Goal: Transaction & Acquisition: Purchase product/service

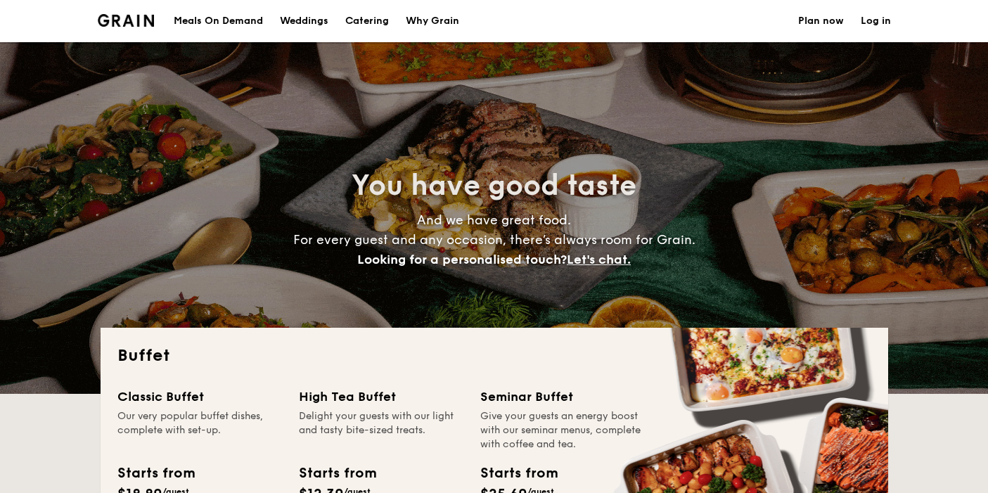
select select
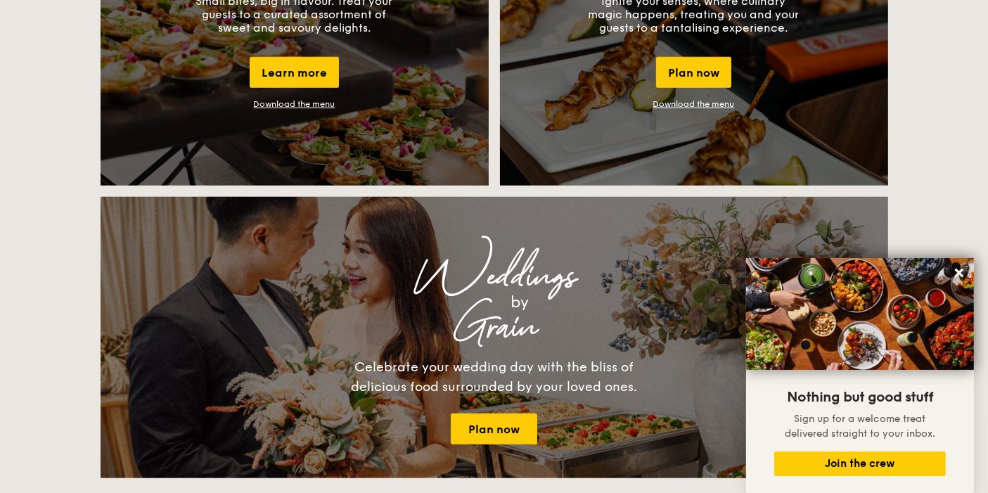
scroll to position [1227, 0]
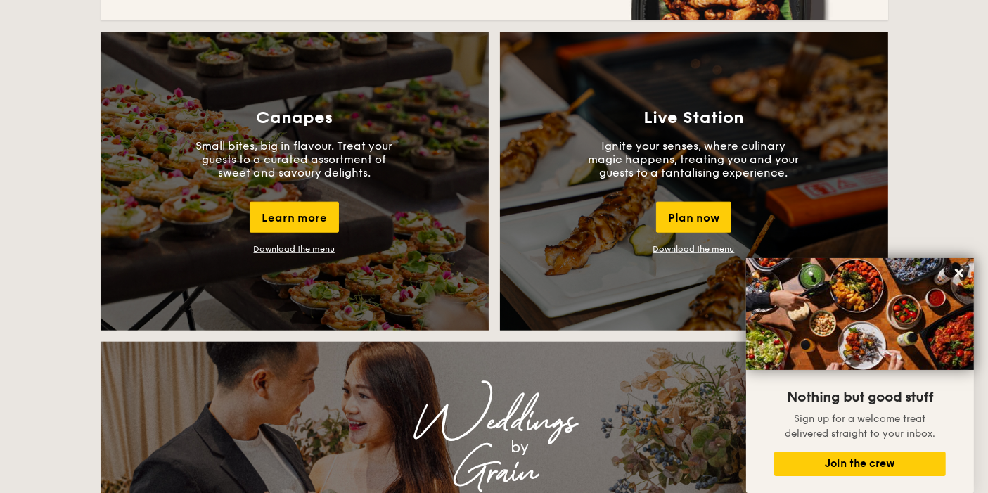
click at [0, 244] on div "Buffet Classic Buffet Our very popular buffet dishes, complete with set-up. Sta…" at bounding box center [494, 474] width 988 height 2746
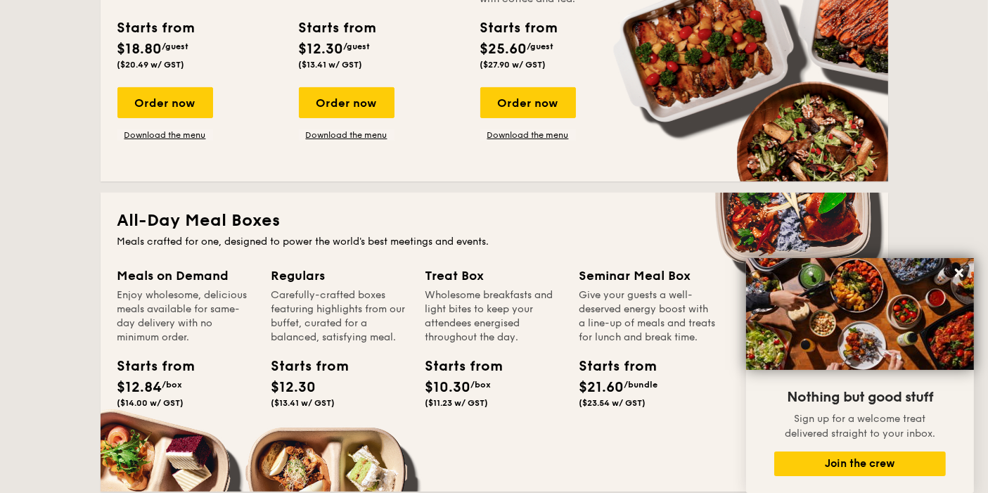
scroll to position [289, 0]
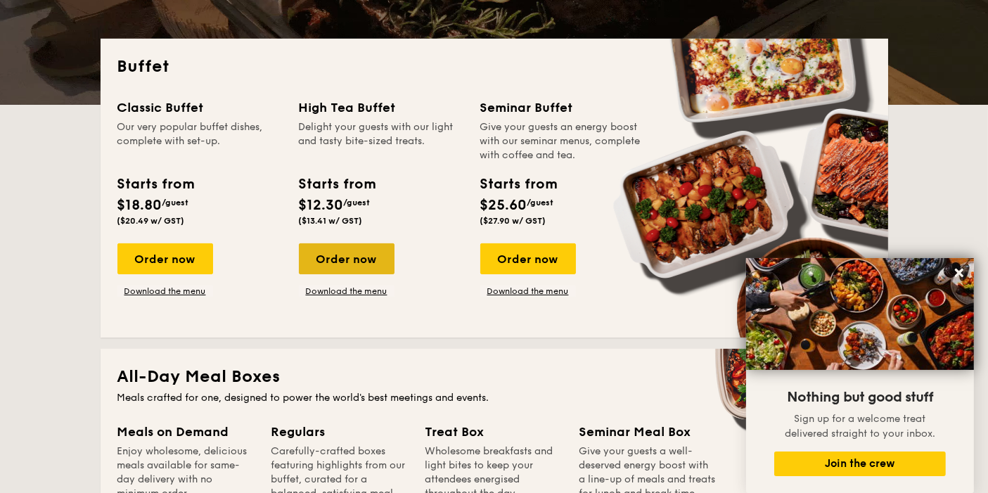
click at [382, 253] on div "Order now" at bounding box center [347, 258] width 96 height 31
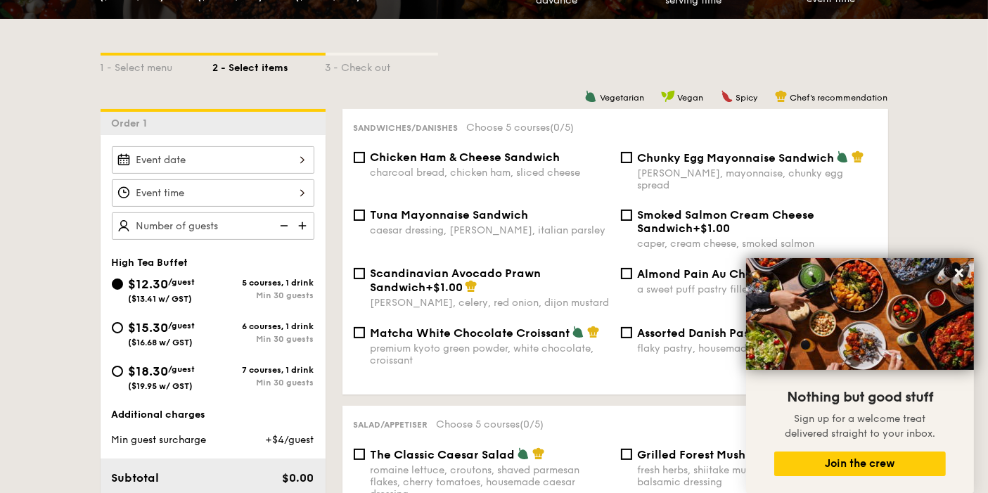
scroll to position [312, 0]
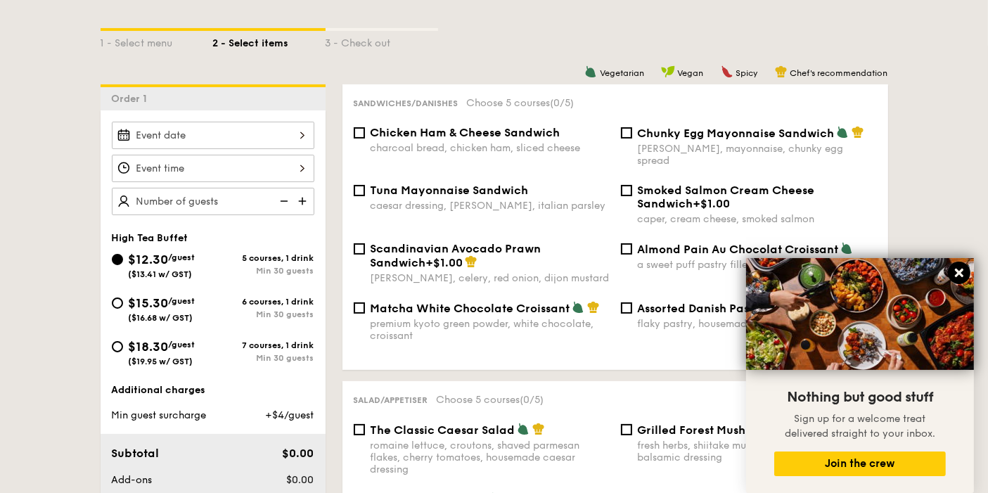
click at [969, 274] on button at bounding box center [959, 273] width 23 height 23
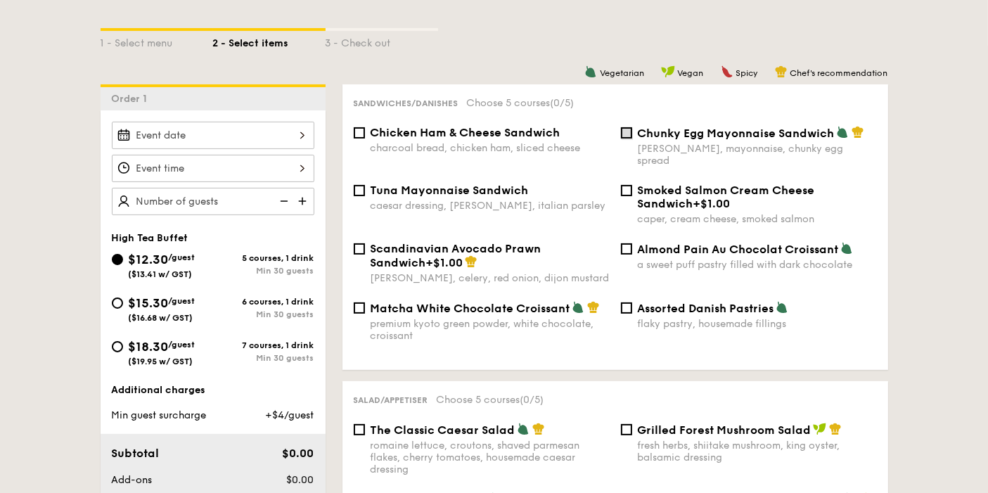
click at [631, 129] on input "Chunky Egg Mayonnaise Sandwich dijon mustard, mayonnaise, chunky egg spread" at bounding box center [626, 132] width 11 height 11
checkbox input "true"
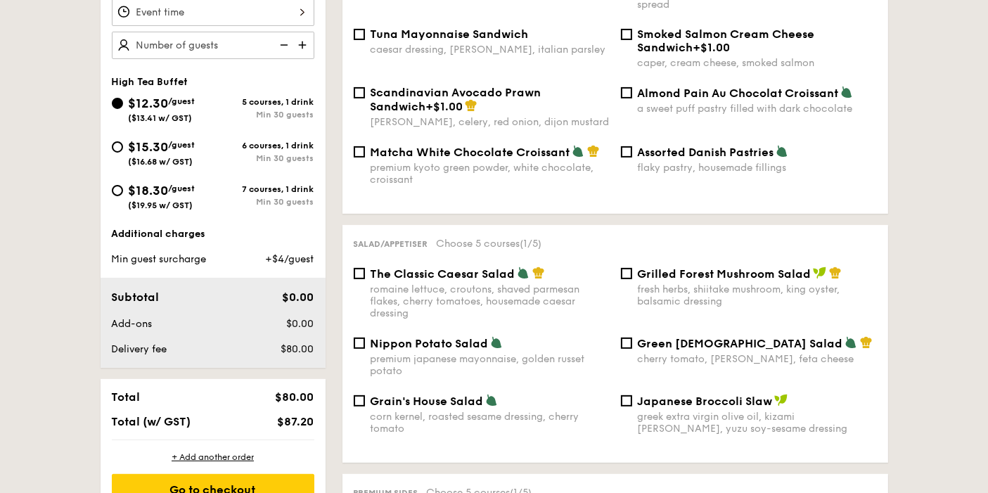
click at [416, 337] on span "Nippon Potato Salad" at bounding box center [430, 343] width 118 height 13
click at [365, 338] on input "Nippon Potato Salad premium japanese mayonnaise, golden russet potato" at bounding box center [359, 343] width 11 height 11
checkbox input "true"
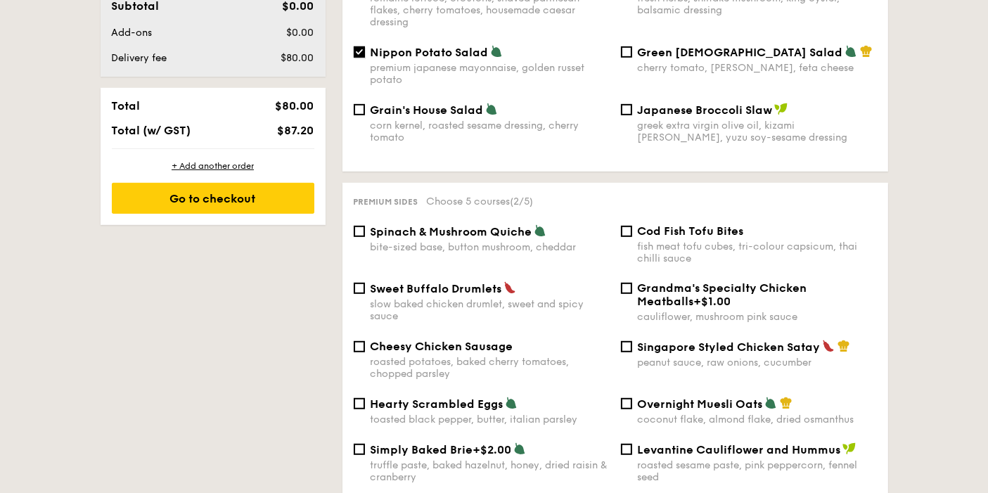
scroll to position [782, 0]
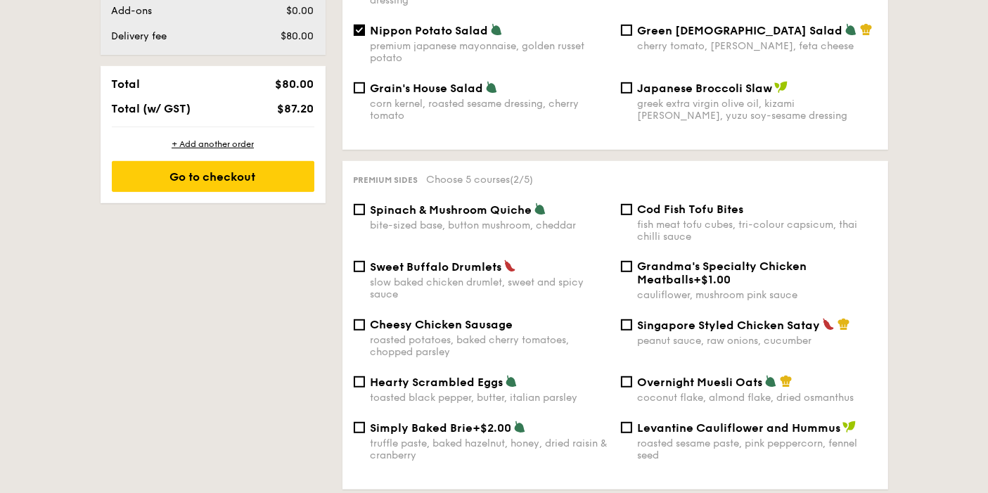
click at [639, 319] on span "Singapore Styled Chicken Satay" at bounding box center [729, 325] width 183 height 13
click at [632, 319] on input "Singapore Styled Chicken Satay peanut sauce, raw onions, cucumber" at bounding box center [626, 324] width 11 height 11
checkbox input "true"
click at [502, 276] on div "slow baked chicken drumlet, sweet and spicy sauce" at bounding box center [490, 288] width 239 height 24
click at [365, 266] on input "Sweet Buffalo Drumlets slow baked chicken drumlet, sweet and spicy sauce" at bounding box center [359, 266] width 11 height 11
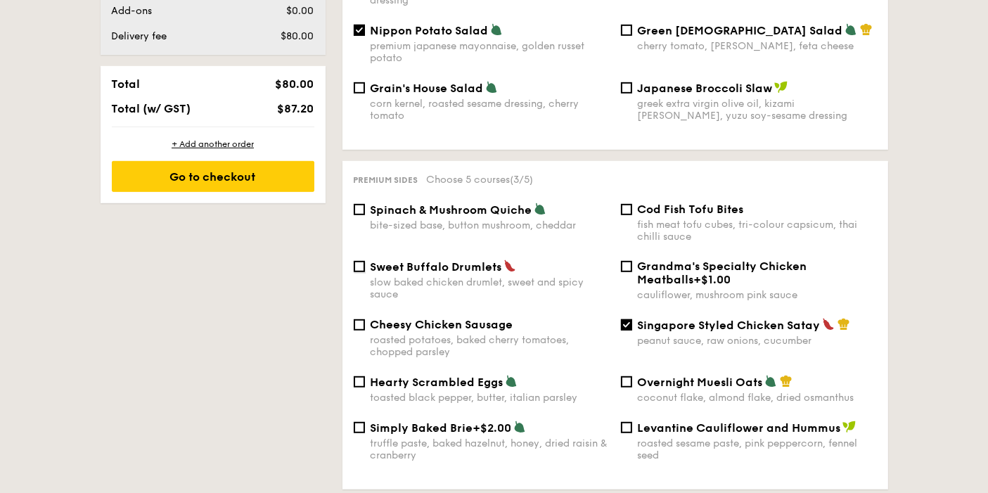
checkbox input "true"
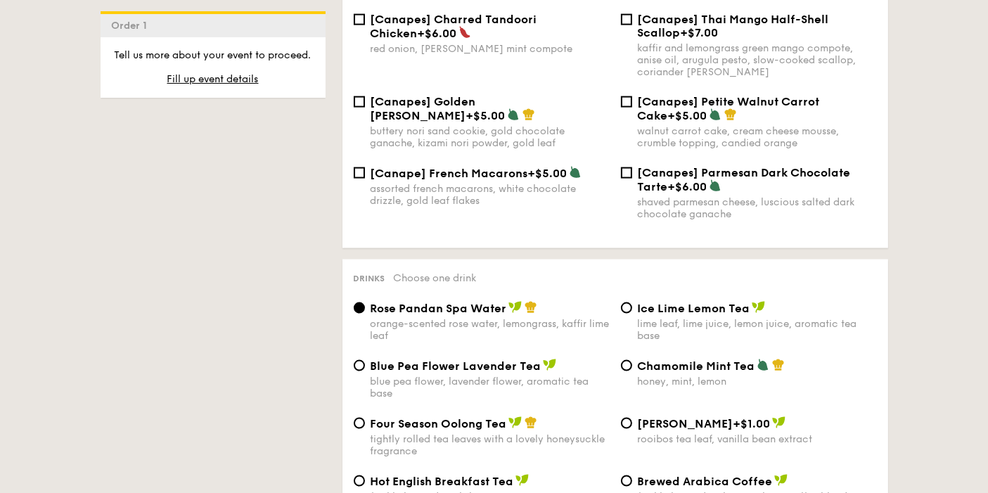
scroll to position [2266, 0]
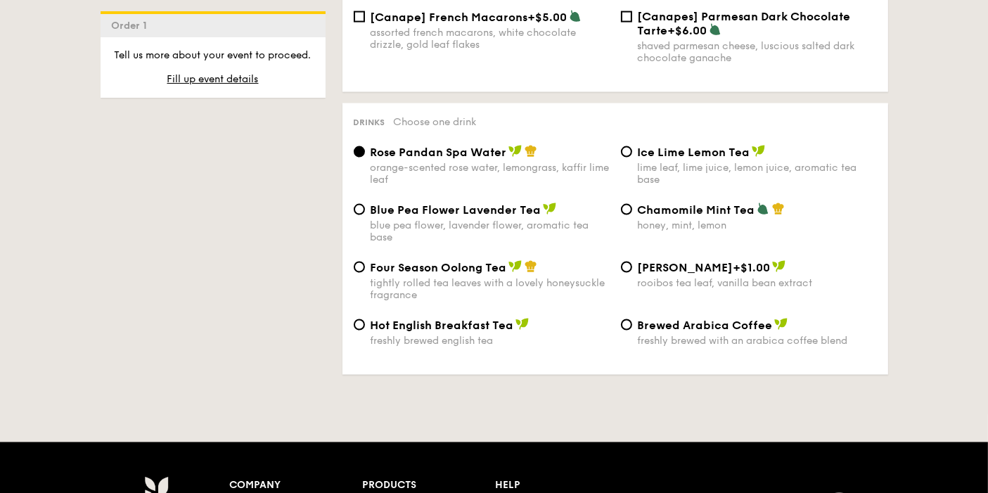
click at [786, 162] on div "lime leaf, lime juice, lemon juice, aromatic tea base" at bounding box center [757, 174] width 239 height 24
click at [632, 146] on input "Ice Lime Lemon Tea lime leaf, lime juice, lemon juice, aromatic tea base" at bounding box center [626, 151] width 11 height 11
radio input "true"
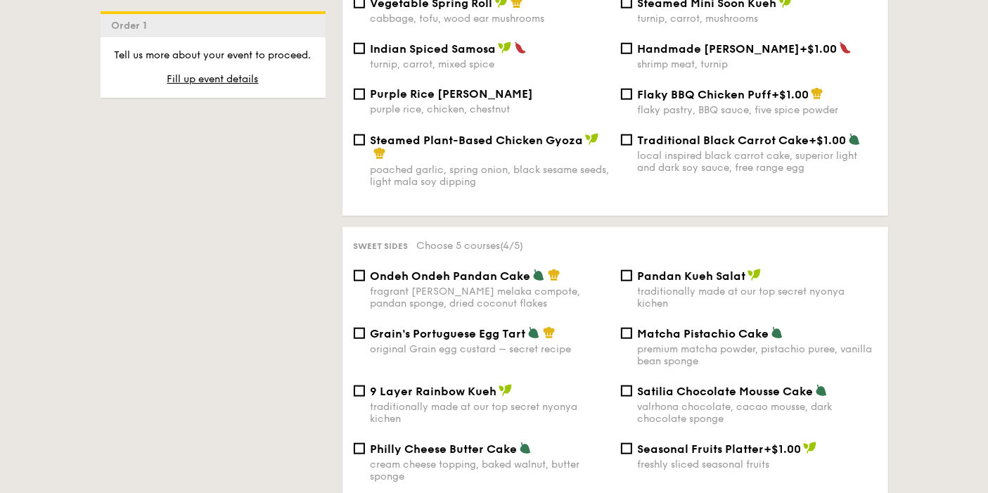
scroll to position [1407, 0]
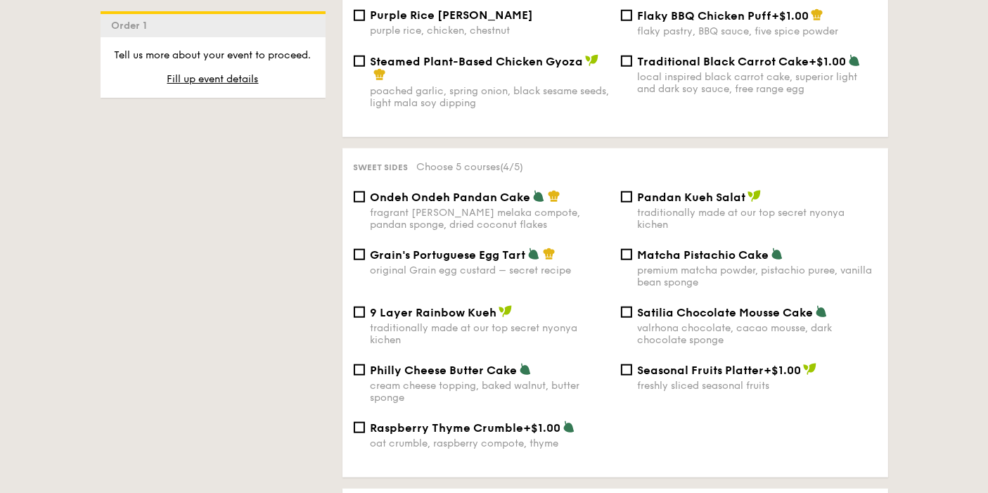
click at [416, 207] on div "fragrant [PERSON_NAME] melaka compote, pandan sponge, dried coconut flakes" at bounding box center [490, 219] width 239 height 24
click at [365, 201] on input "Ondeh Ondeh Pandan Cake fragrant [PERSON_NAME] melaka compote, pandan sponge, d…" at bounding box center [359, 196] width 11 height 11
checkbox input "true"
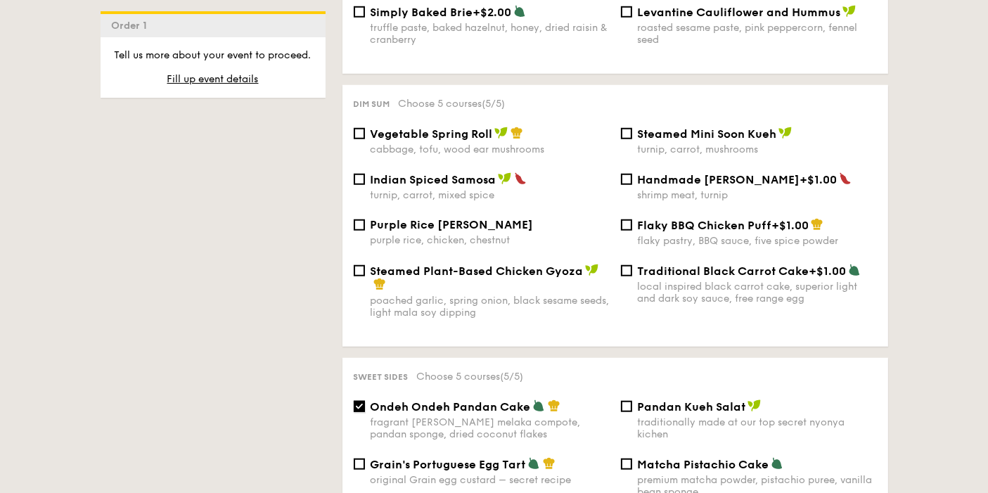
scroll to position [1172, 0]
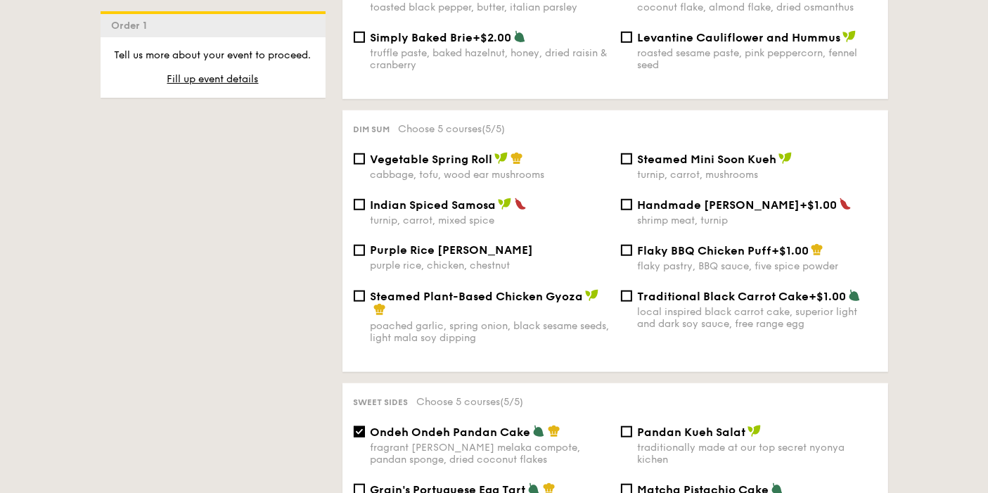
click at [434, 153] on span "Vegetable Spring Roll" at bounding box center [432, 159] width 122 height 13
click at [365, 153] on input "Vegetable Spring Roll cabbage, tofu, wood ear mushrooms" at bounding box center [359, 158] width 11 height 11
checkbox input "true"
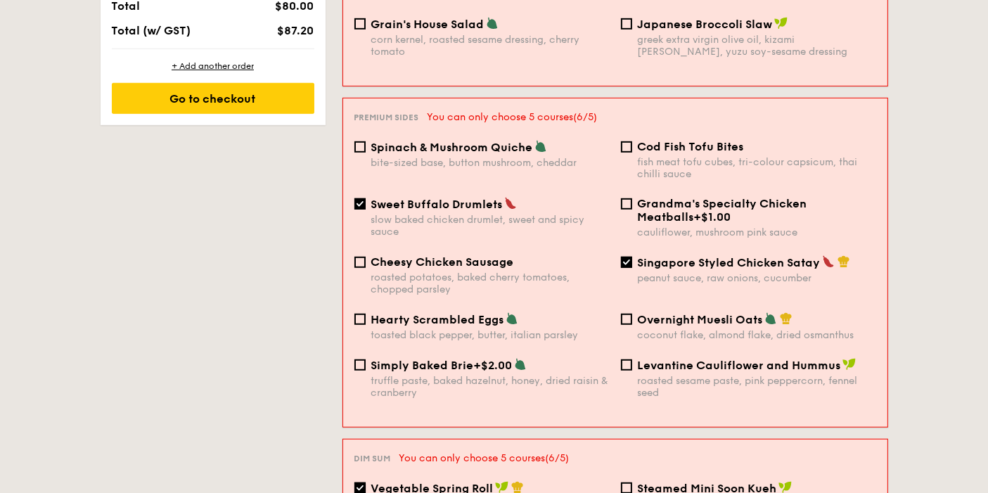
scroll to position [706, 0]
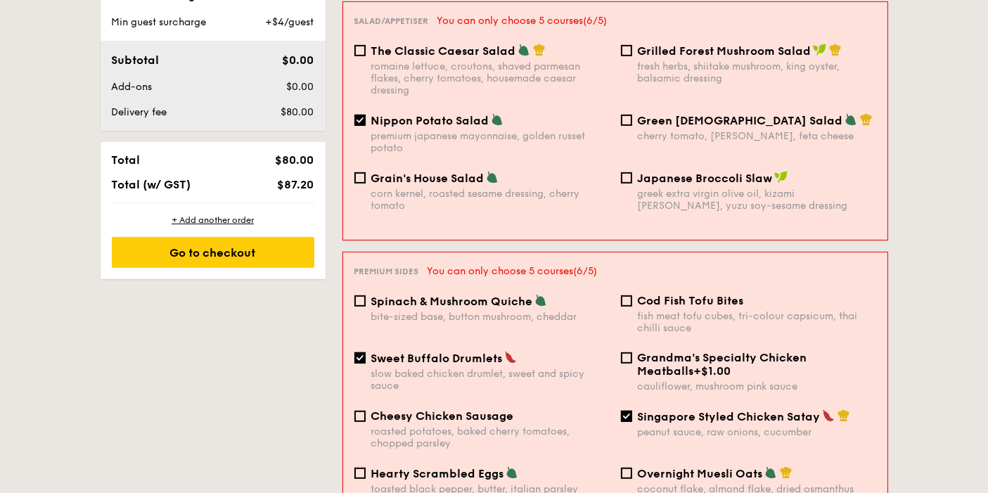
click at [352, 351] on div "Sweet Buffalo Drumlets slow baked chicken drumlet, sweet and spicy sauce" at bounding box center [482, 371] width 267 height 41
click at [350, 351] on div "Sweet Buffalo Drumlets slow baked chicken drumlet, sweet and spicy sauce" at bounding box center [482, 371] width 267 height 41
click at [364, 352] on input "Sweet Buffalo Drumlets slow baked chicken drumlet, sweet and spicy sauce" at bounding box center [360, 357] width 11 height 11
checkbox input "false"
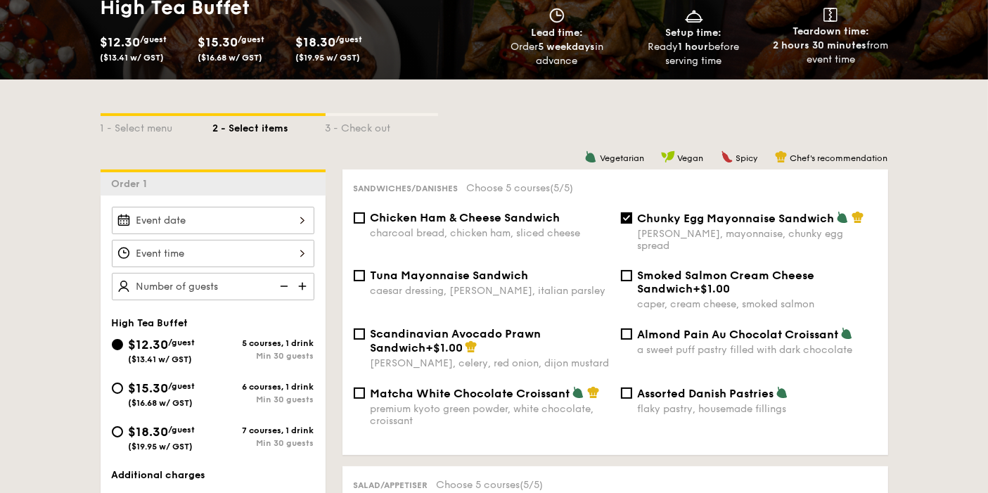
scroll to position [237, 0]
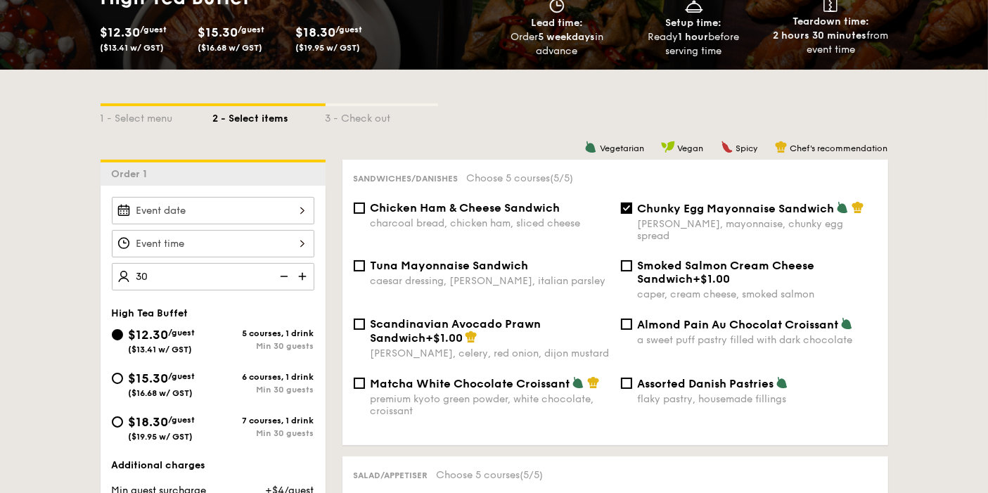
type input "30 guests"
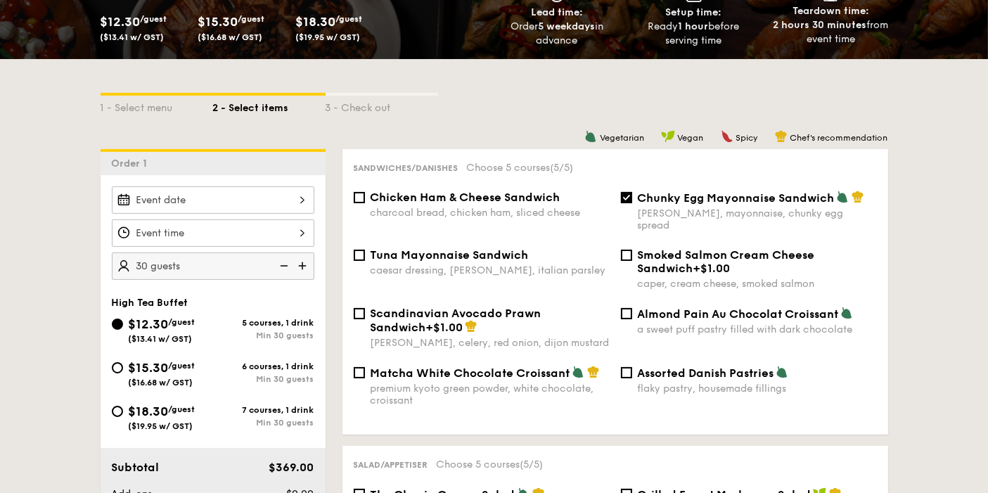
scroll to position [158, 0]
